Goal: Information Seeking & Learning: Stay updated

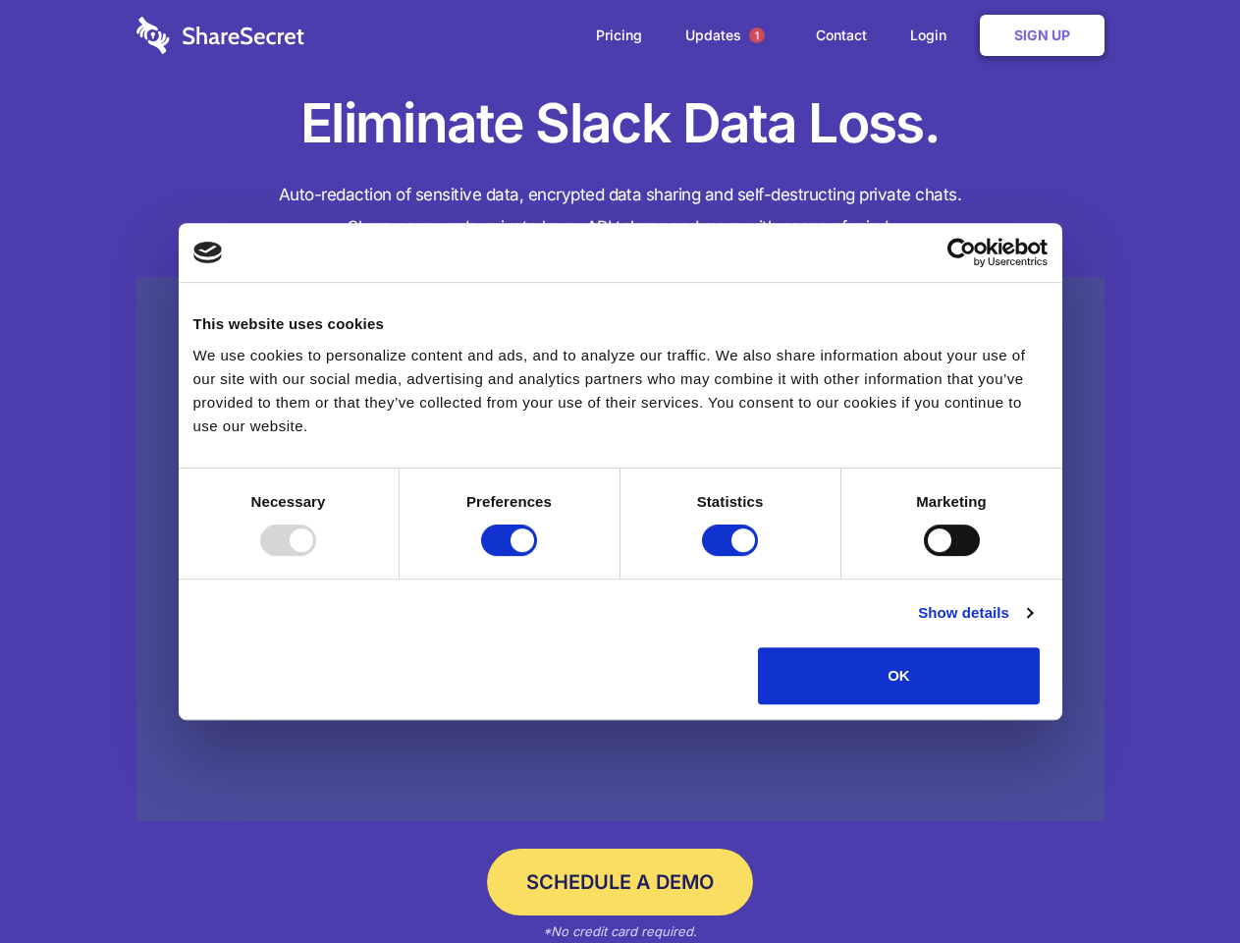
click at [316, 556] on div at bounding box center [288, 539] width 56 height 31
click at [537, 556] on input "Preferences" at bounding box center [509, 539] width 56 height 31
checkbox input "false"
click at [733, 556] on input "Statistics" at bounding box center [730, 539] width 56 height 31
checkbox input "false"
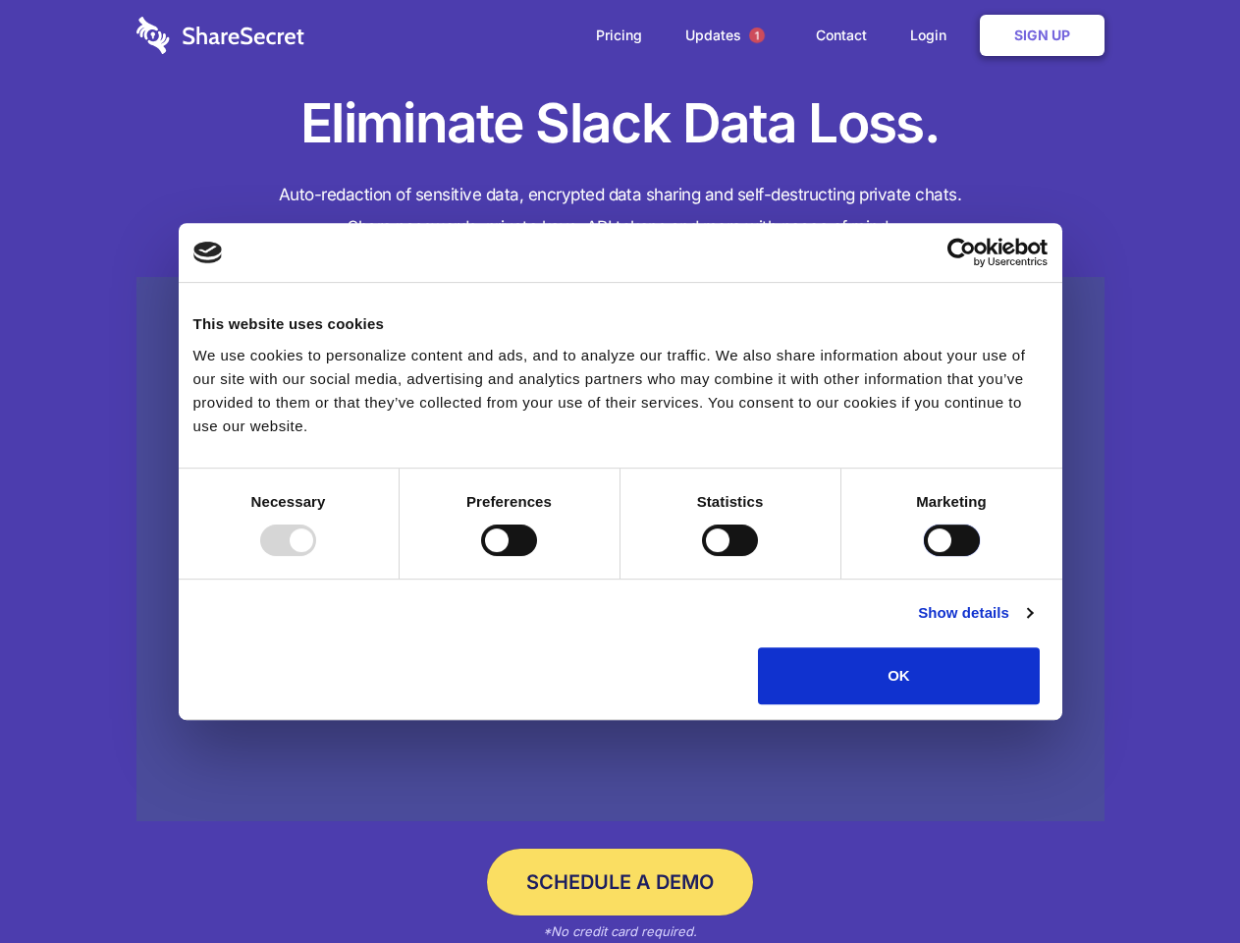
click at [924, 556] on input "Marketing" at bounding box center [952, 539] width 56 height 31
checkbox input "true"
click at [1032, 625] on link "Show details" at bounding box center [975, 613] width 114 height 24
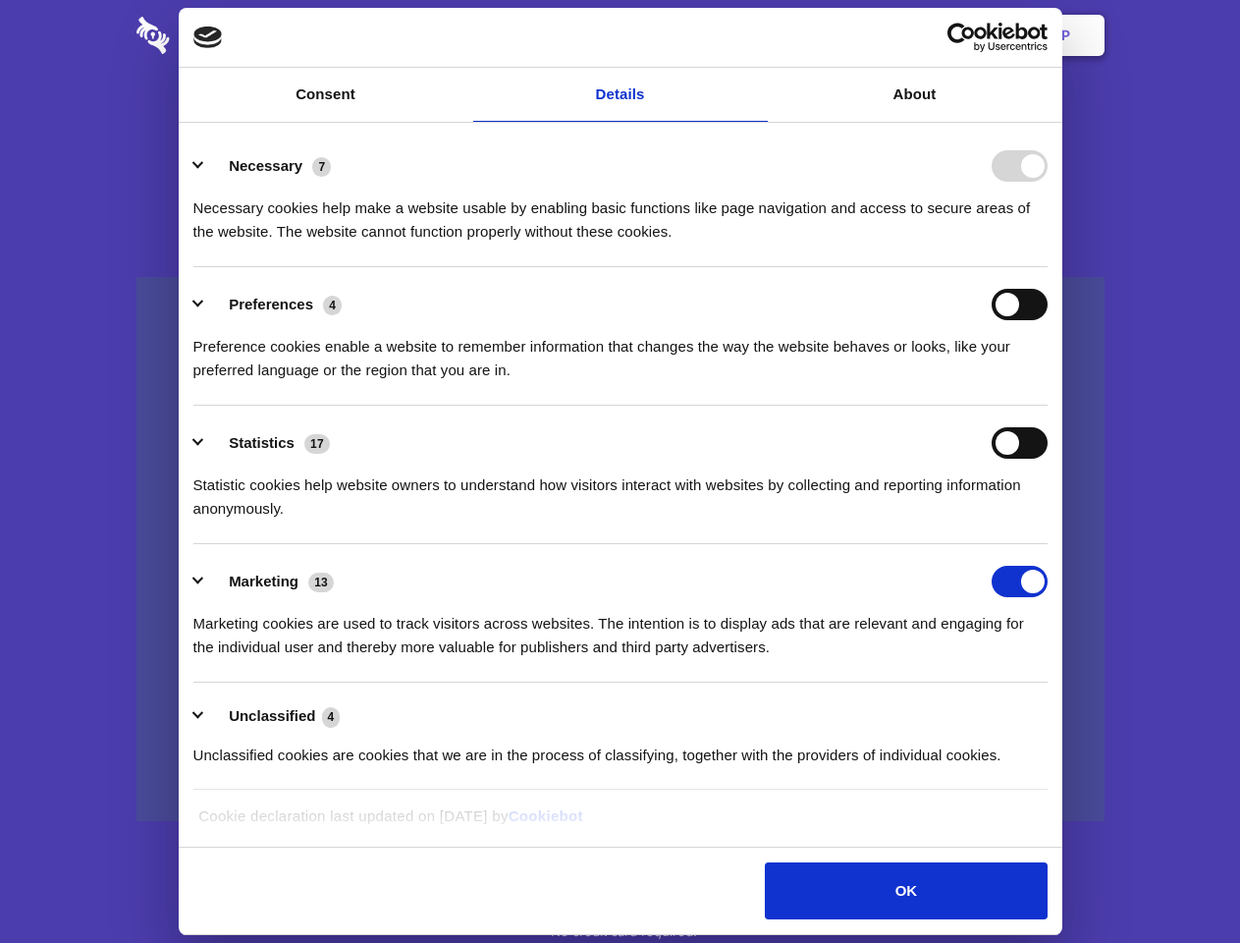
click at [1048, 244] on div "Necessary 7 Necessary cookies help make a website usable by enabling basic func…" at bounding box center [620, 196] width 854 height 93
click at [756, 35] on span "1" at bounding box center [757, 35] width 16 height 16
